Goal: Information Seeking & Learning: Learn about a topic

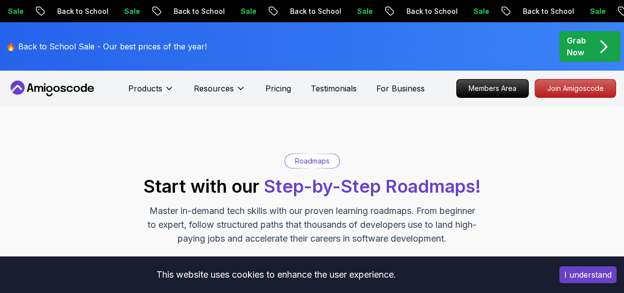
scroll to position [307, 0]
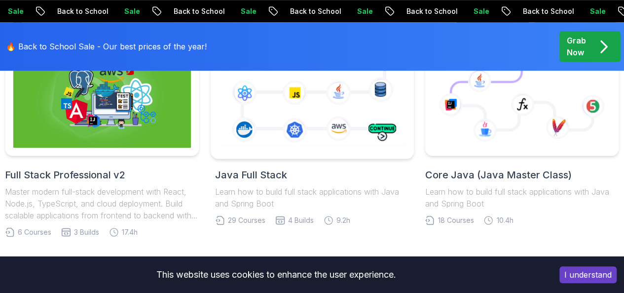
click at [296, 131] on icon at bounding box center [312, 94] width 190 height 106
click at [381, 136] on icon at bounding box center [312, 94] width 190 height 106
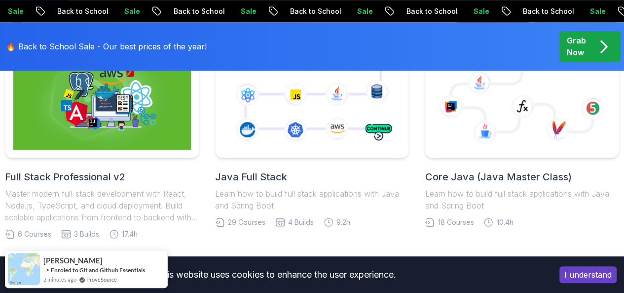
scroll to position [0, 0]
click at [256, 172] on h2 "Java Full Stack" at bounding box center [312, 177] width 194 height 14
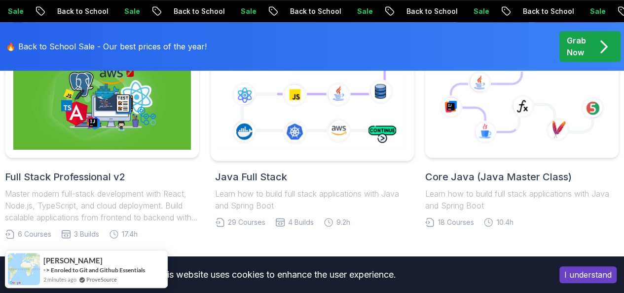
click at [375, 129] on icon at bounding box center [312, 96] width 190 height 106
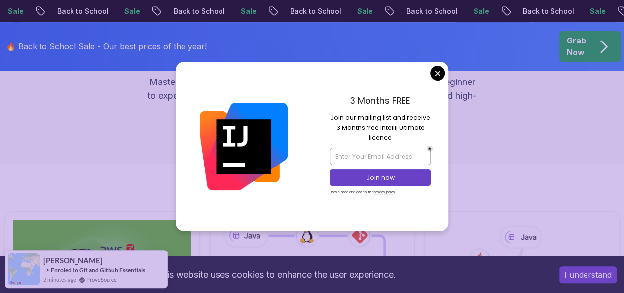
scroll to position [128, 0]
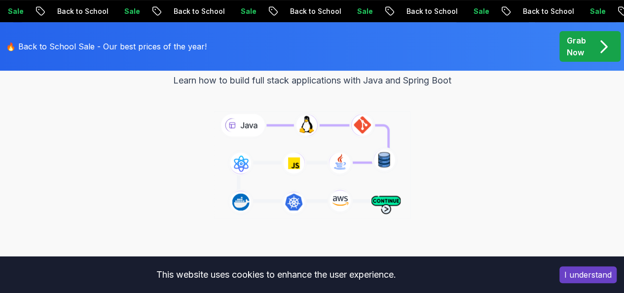
scroll to position [72, 0]
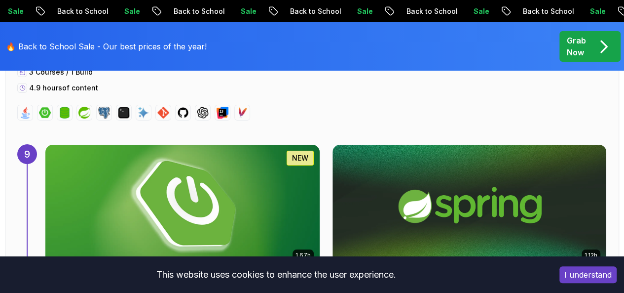
scroll to position [3698, 0]
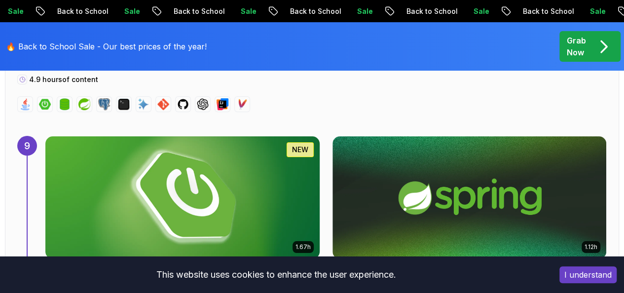
click at [151, 147] on img at bounding box center [182, 197] width 288 height 128
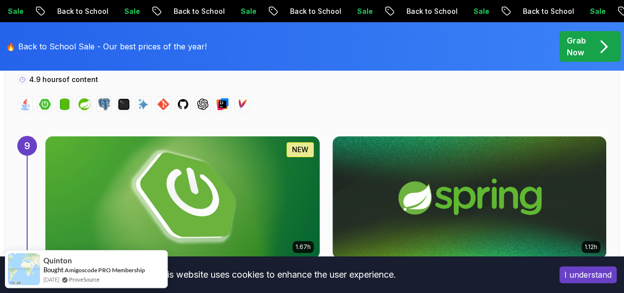
click at [198, 137] on img at bounding box center [182, 197] width 288 height 128
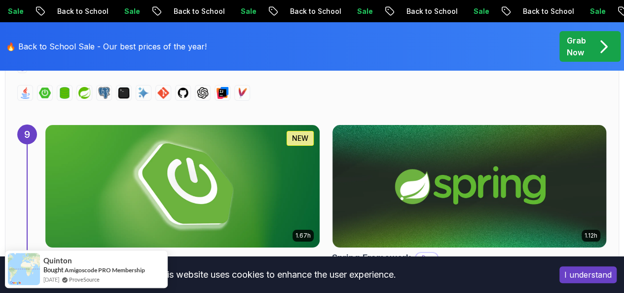
scroll to position [3709, 0]
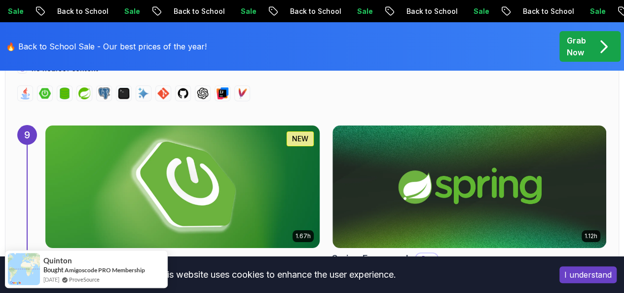
click at [302, 126] on img at bounding box center [182, 186] width 288 height 128
click at [262, 132] on img at bounding box center [182, 186] width 288 height 128
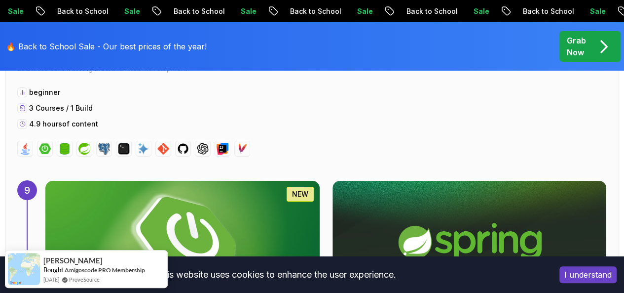
scroll to position [3604, 0]
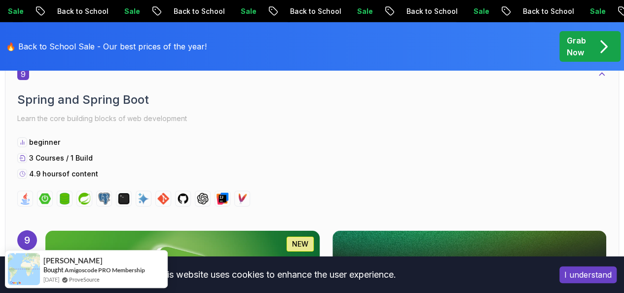
click at [113, 227] on img at bounding box center [182, 291] width 288 height 128
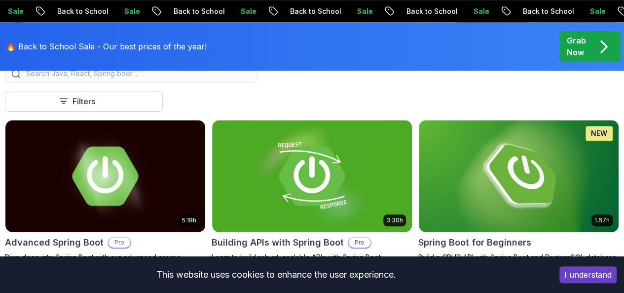
scroll to position [262, 0]
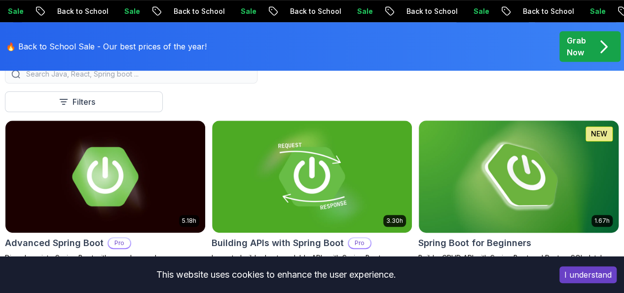
click at [501, 130] on img at bounding box center [519, 175] width 210 height 117
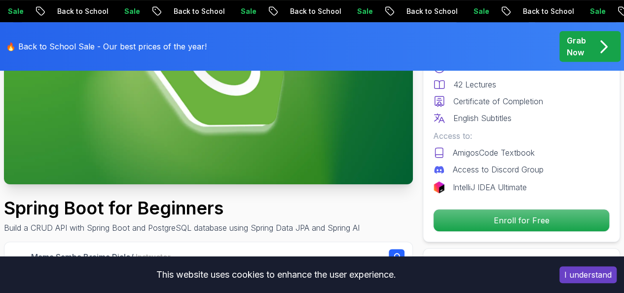
scroll to position [176, 0]
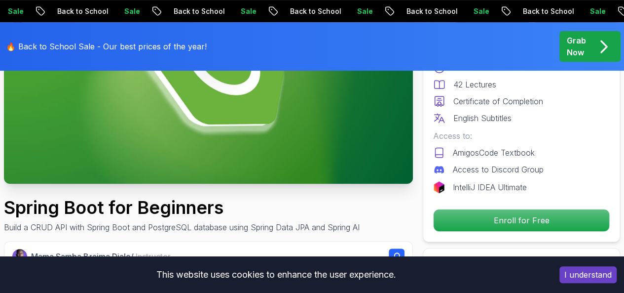
click at [250, 151] on img at bounding box center [208, 69] width 409 height 230
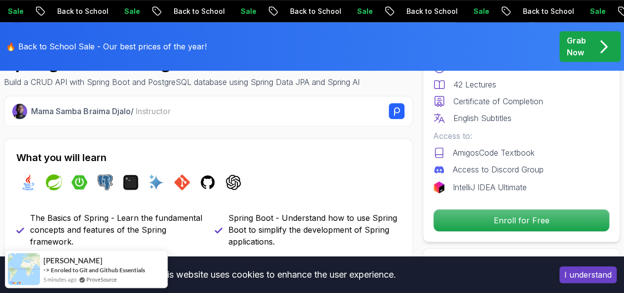
scroll to position [322, 0]
